Goal: Go to known website: Go to known website

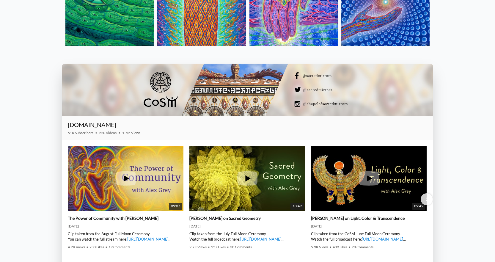
scroll to position [921, 0]
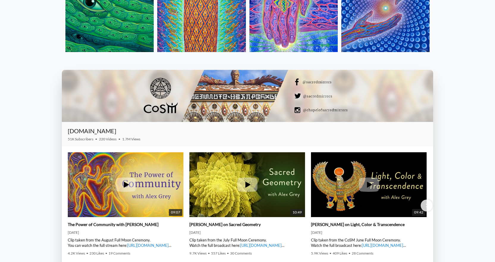
scroll to position [892, 0]
